Goal: Answer question/provide support

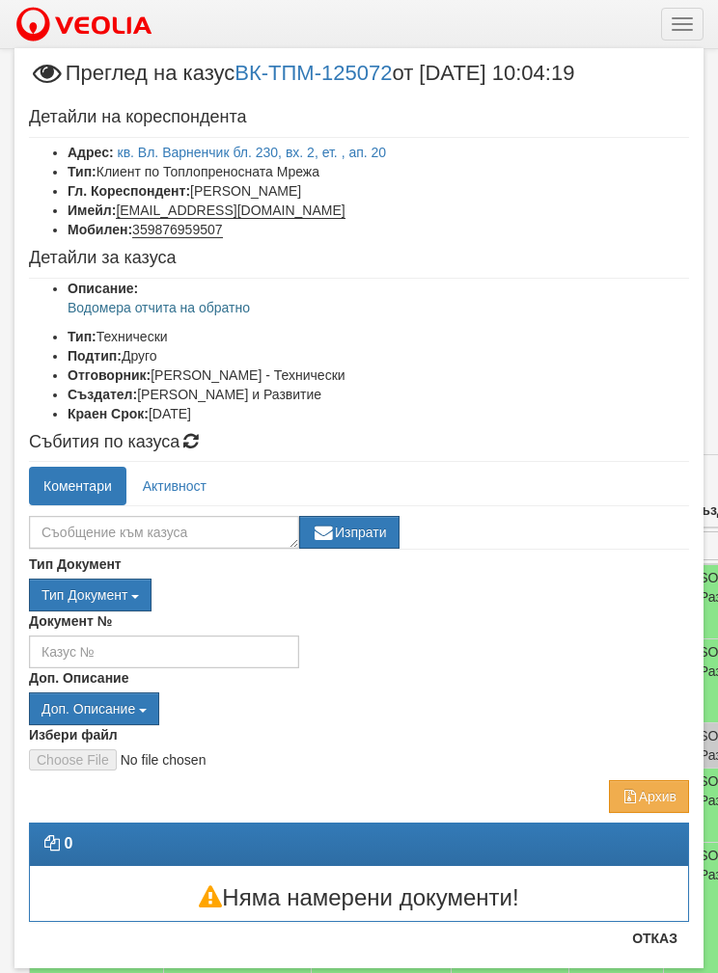
scroll to position [43, 0]
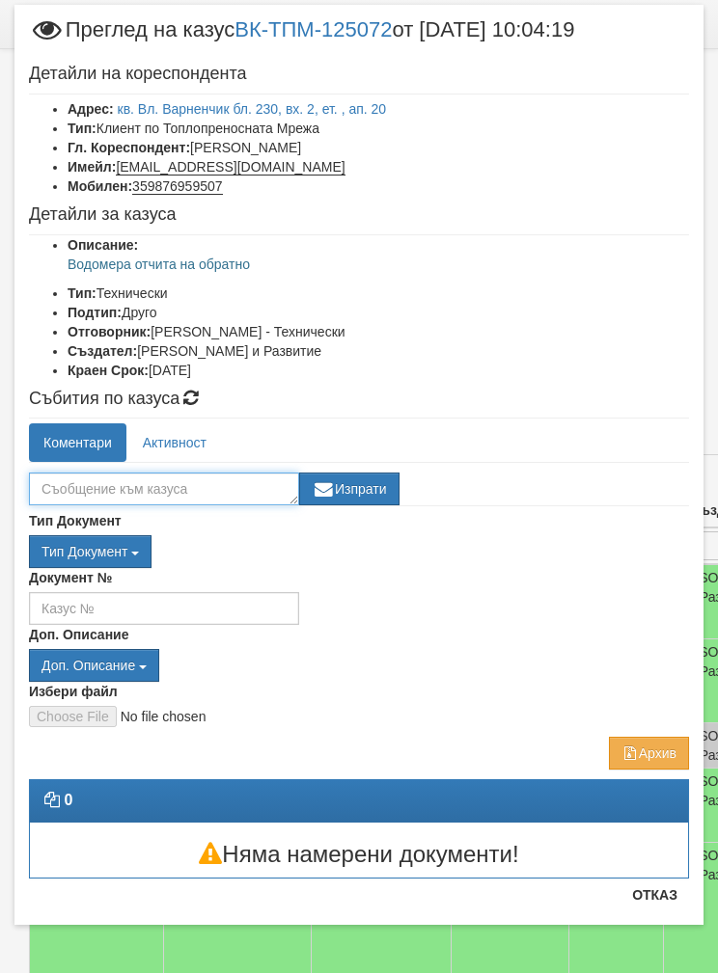
click at [110, 482] on textarea at bounding box center [164, 489] width 270 height 33
type textarea "Клиента ще си смени клапана"
click at [354, 483] on button "Изпрати" at bounding box center [349, 489] width 100 height 33
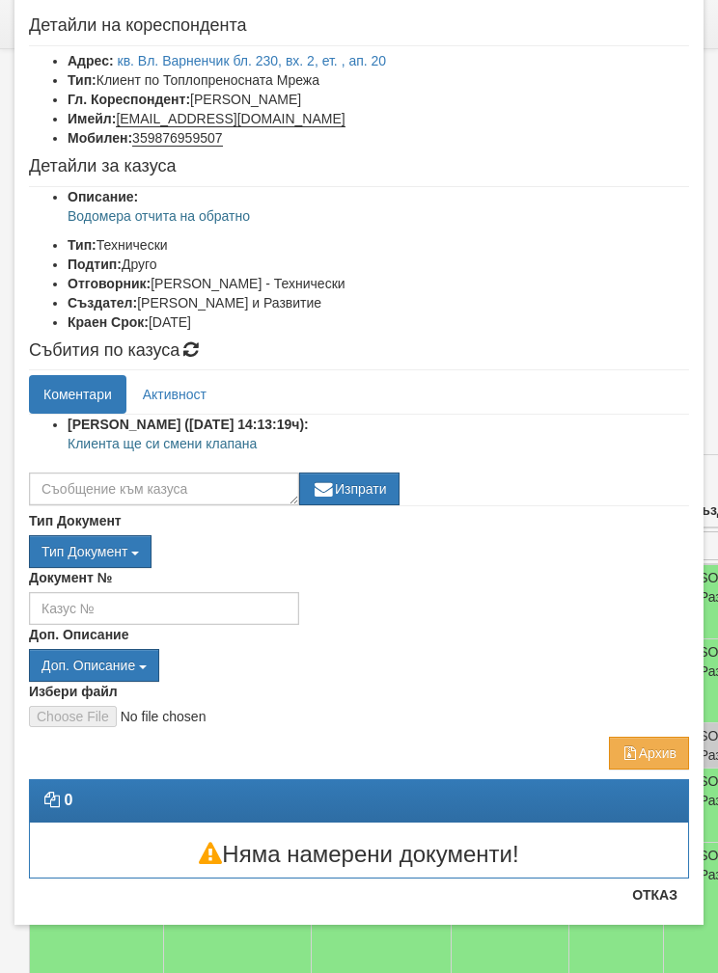
scroll to position [92, 0]
click at [658, 904] on button "Отказ" at bounding box center [654, 895] width 68 height 31
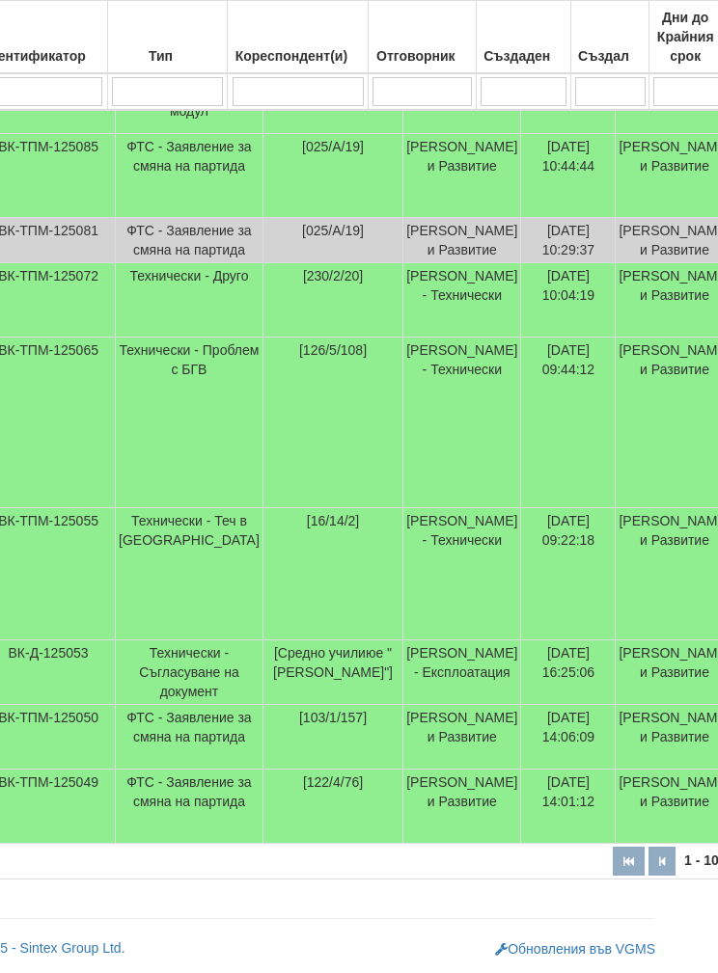
scroll to position [578, 0]
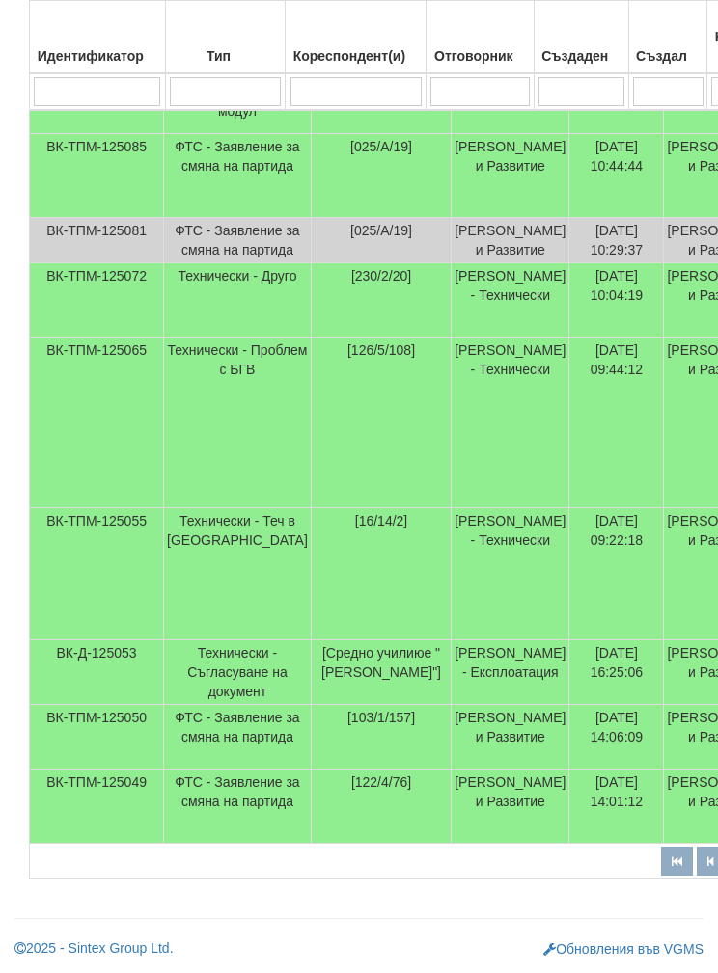
click at [187, 640] on td "Технически - Теч в [GEOGRAPHIC_DATA]" at bounding box center [238, 574] width 148 height 132
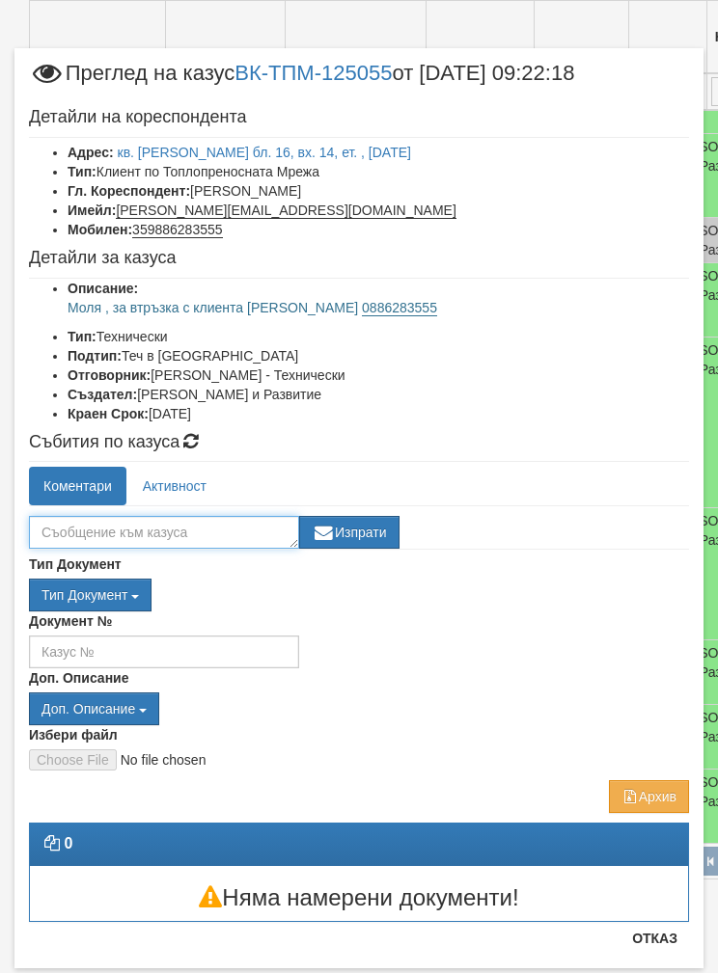
click at [89, 530] on textarea at bounding box center [164, 532] width 270 height 33
type textarea "Работи се по казуса"
click at [373, 539] on button "Изпрати" at bounding box center [349, 532] width 100 height 33
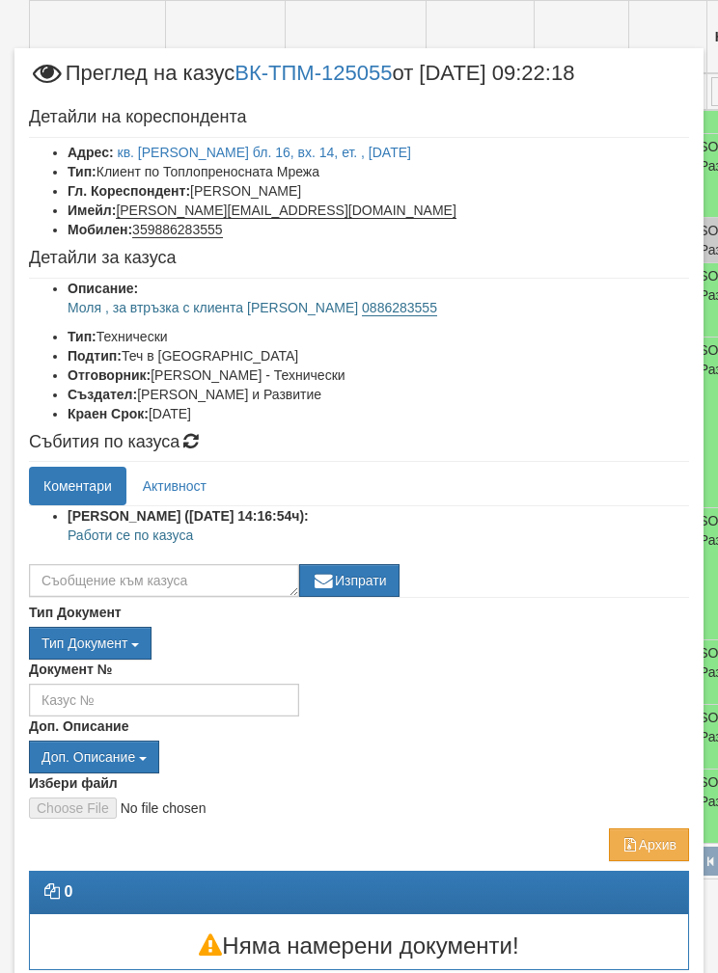
click at [661, 972] on button "Отказ" at bounding box center [654, 986] width 68 height 31
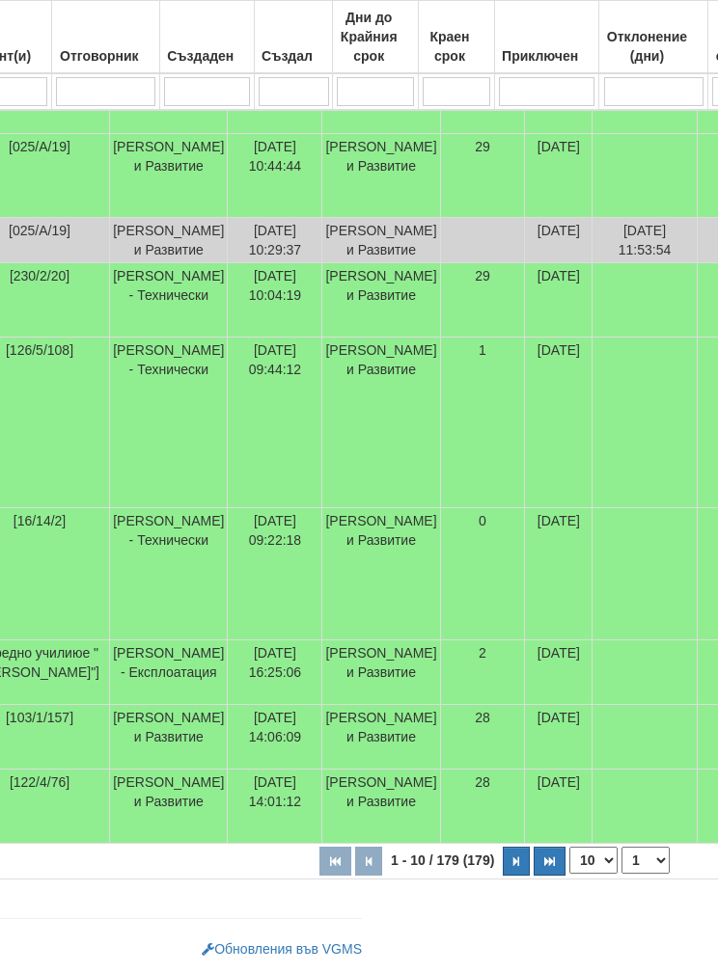
scroll to position [693, 472]
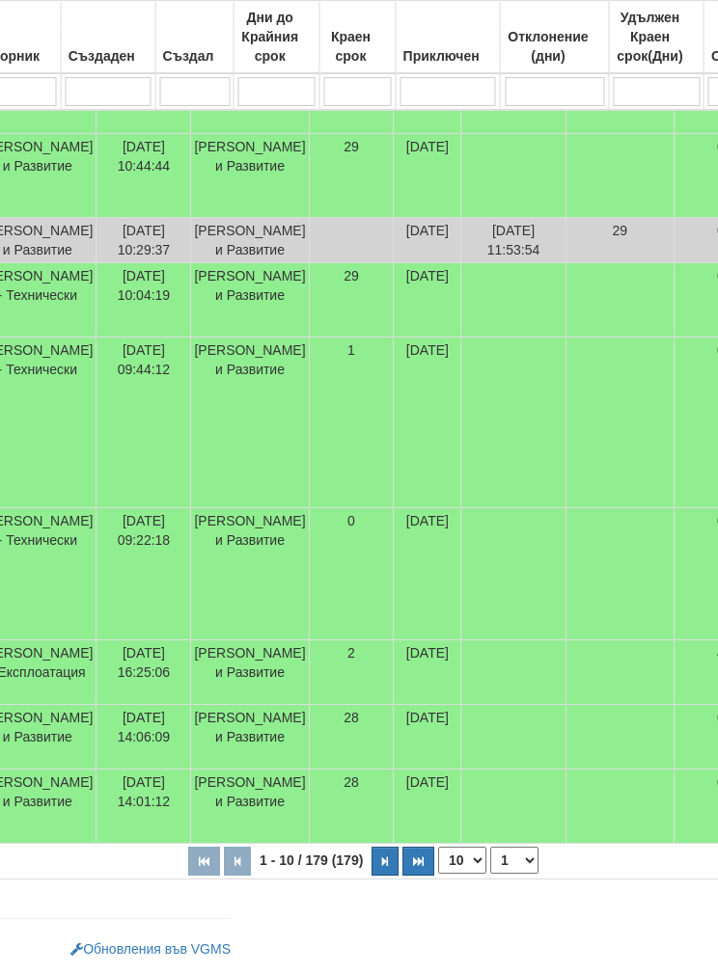
click at [439, 872] on select "10 20 30 40" at bounding box center [463, 860] width 48 height 27
select select "40"
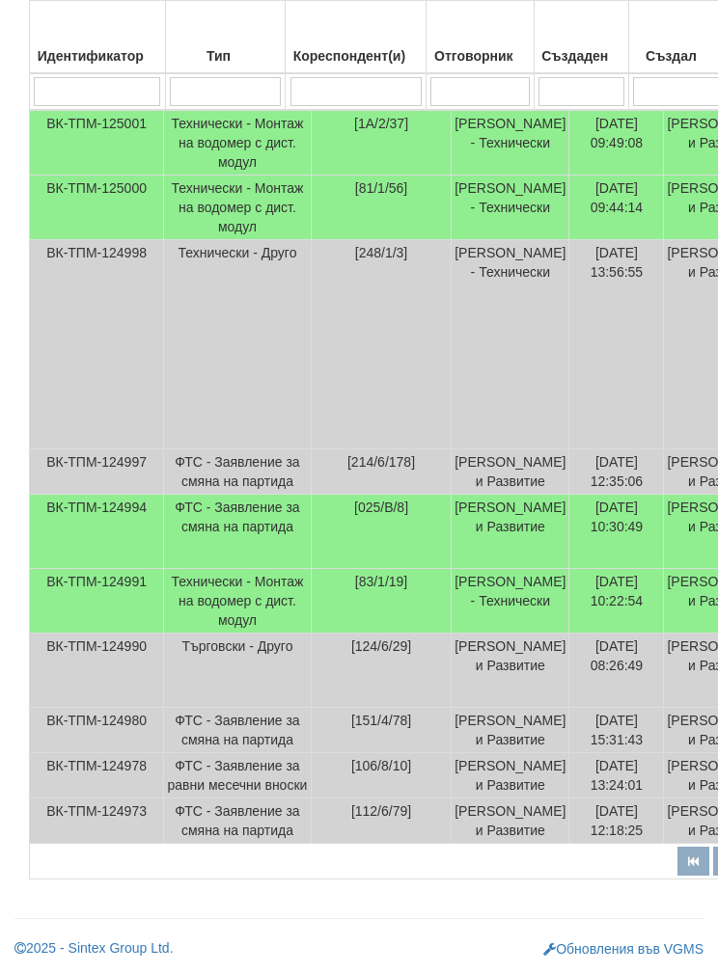
scroll to position [3750, 0]
